Goal: Information Seeking & Learning: Find specific fact

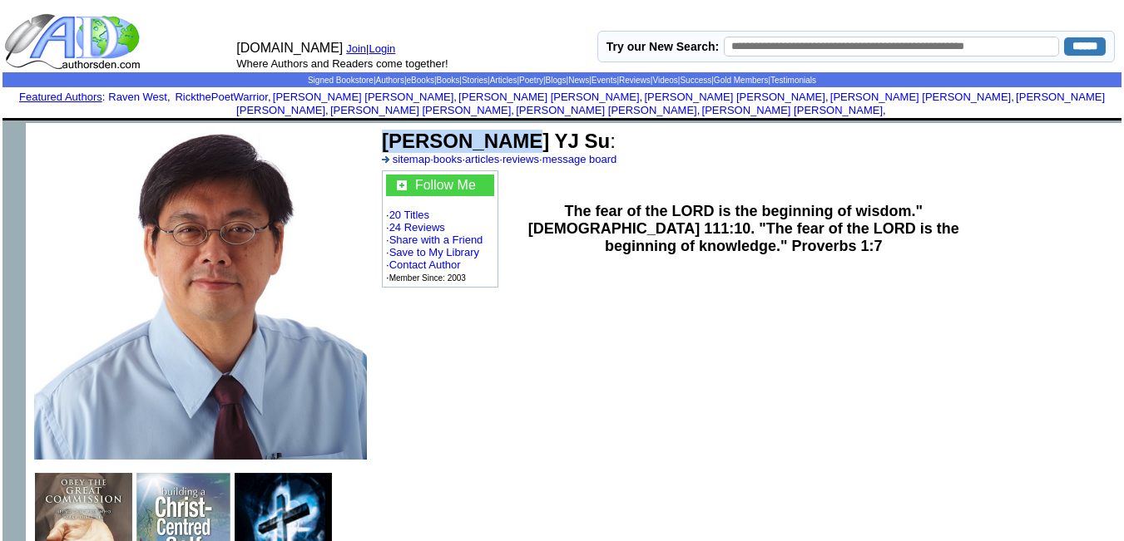
drag, startPoint x: 510, startPoint y: 129, endPoint x: 384, endPoint y: 130, distance: 125.6
click at [384, 130] on b "Joshua YJ Su" at bounding box center [496, 141] width 228 height 22
copy b "Joshua YJ Su"
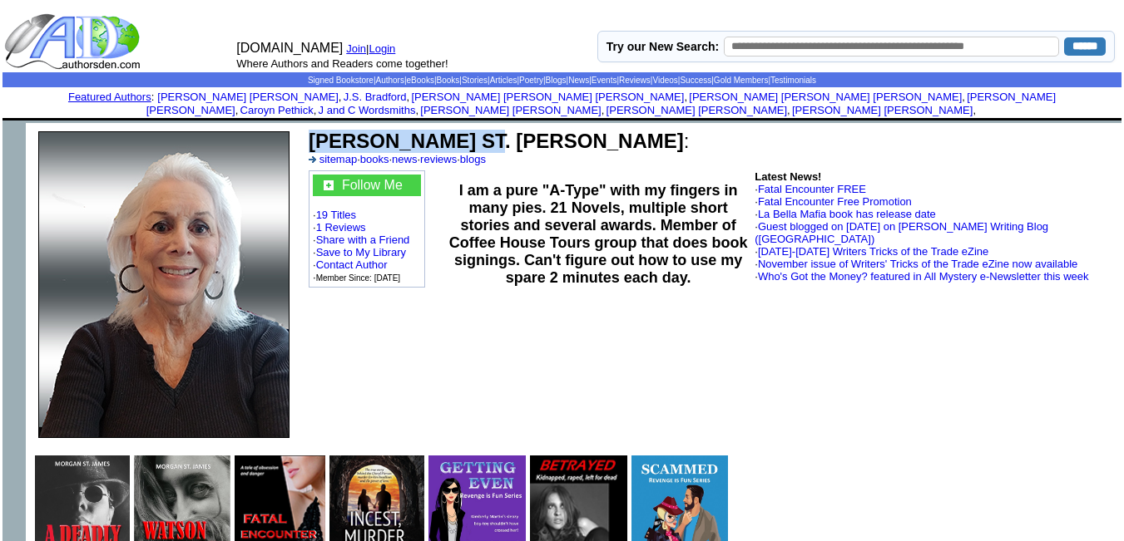
drag, startPoint x: 506, startPoint y: 126, endPoint x: 312, endPoint y: 127, distance: 193.8
click at [312, 130] on b "MORGAN ST. JAMES" at bounding box center [496, 141] width 375 height 22
copy b "MORGAN ST. JAMES"
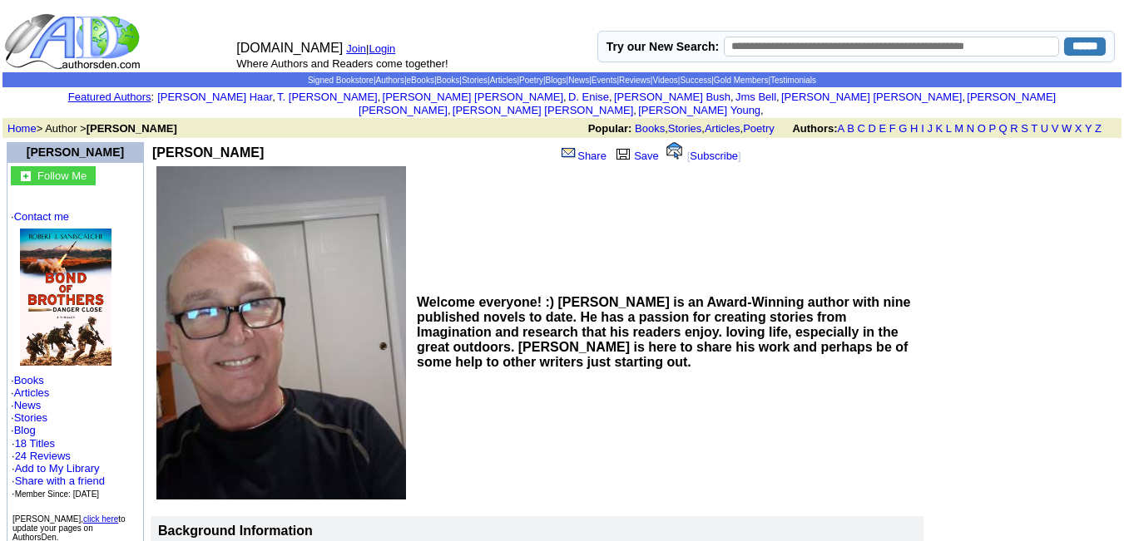
click at [196, 141] on td "Robert J. Saniscalchi Share Save [ Subscribe ]" at bounding box center [460, 153] width 618 height 24
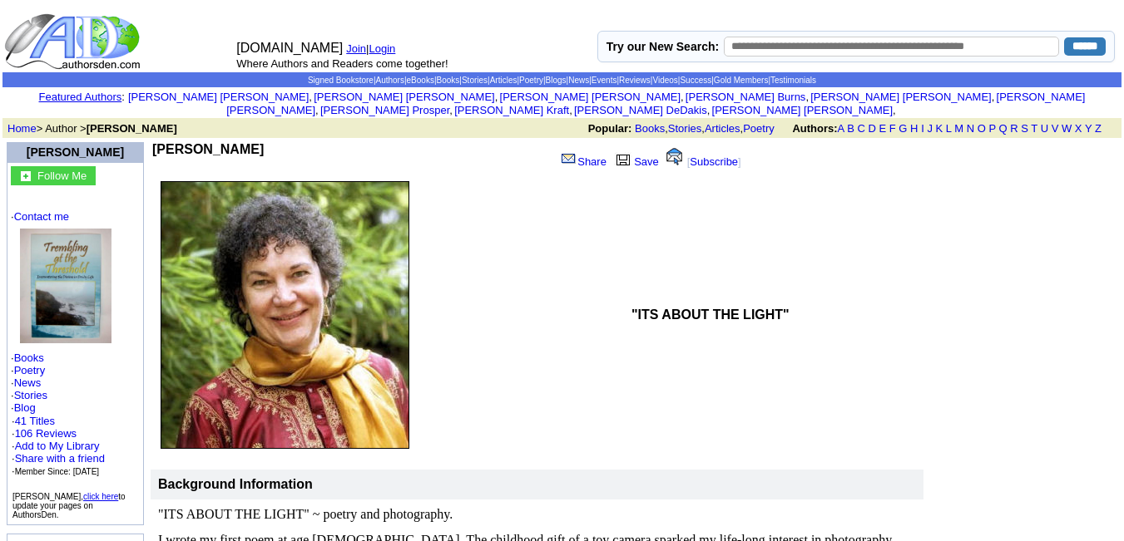
drag, startPoint x: 270, startPoint y: 141, endPoint x: 151, endPoint y: 134, distance: 120.0
click at [151, 141] on td "Vicky M Semones Share Save [ Subscribe ]" at bounding box center [460, 158] width 618 height 35
copy div "Vicky M Semones"
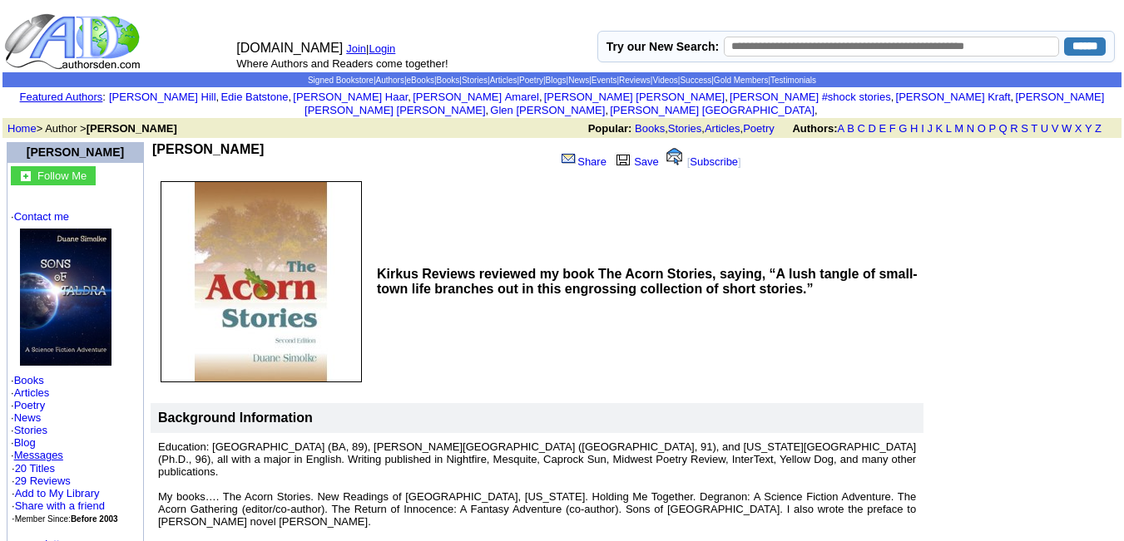
drag, startPoint x: 255, startPoint y: 133, endPoint x: 158, endPoint y: 136, distance: 97.4
click at [158, 142] on td "[PERSON_NAME]" at bounding box center [350, 158] width 396 height 32
copy b "Duane Simolke"
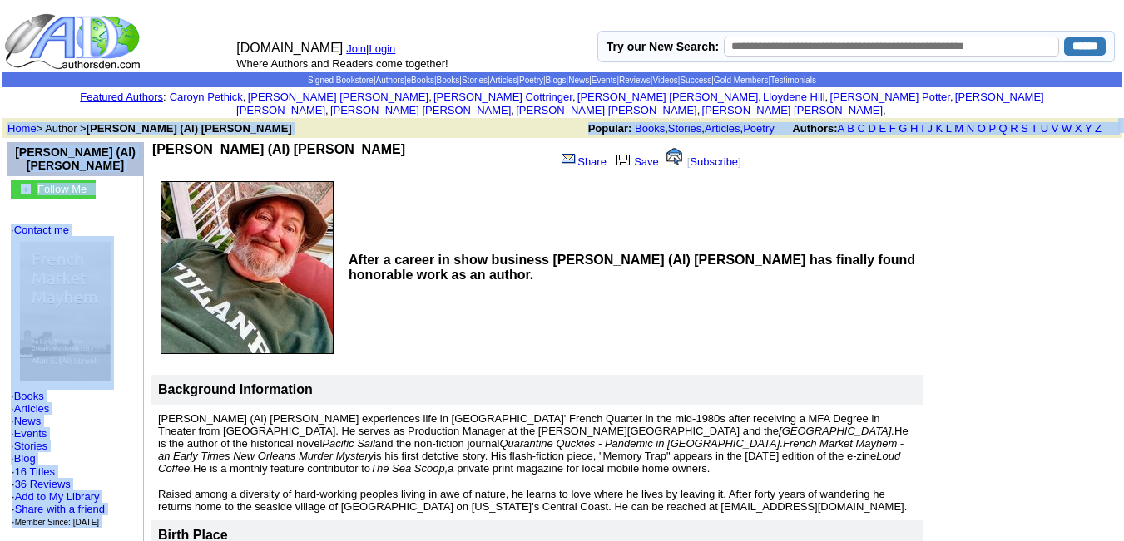
click at [283, 125] on td "Home > Author > [PERSON_NAME] (Al) [PERSON_NAME] Popular: Books , Stories , Art…" at bounding box center [562, 128] width 1112 height 20
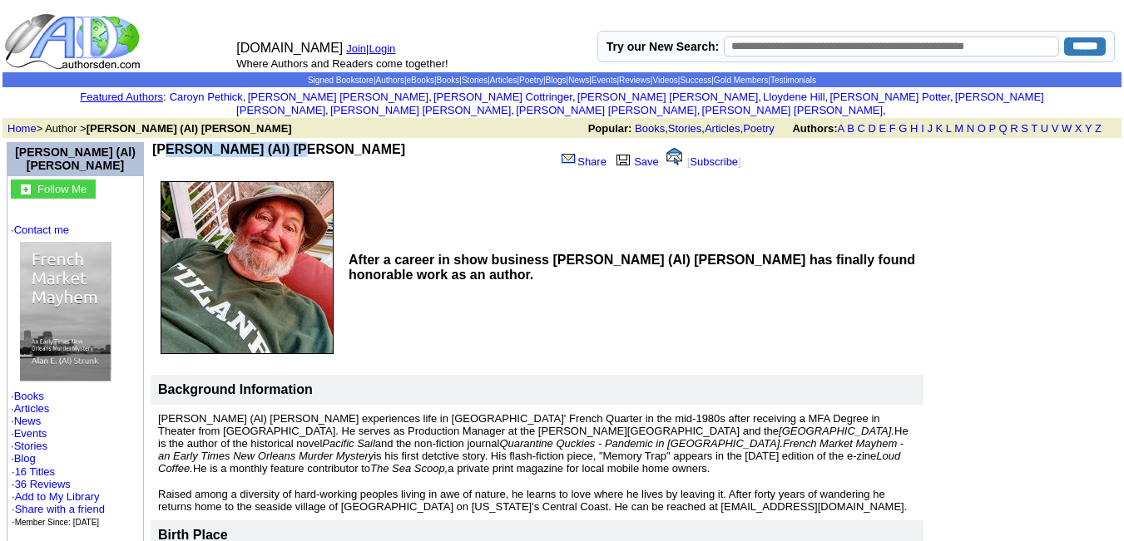
drag, startPoint x: 274, startPoint y: 131, endPoint x: 160, endPoint y: 136, distance: 114.0
click at [160, 142] on b "[PERSON_NAME] (Al) [PERSON_NAME]" at bounding box center [278, 149] width 253 height 14
copy b "[PERSON_NAME] (Al) [PERSON_NAME]"
